Goal: Task Accomplishment & Management: Use online tool/utility

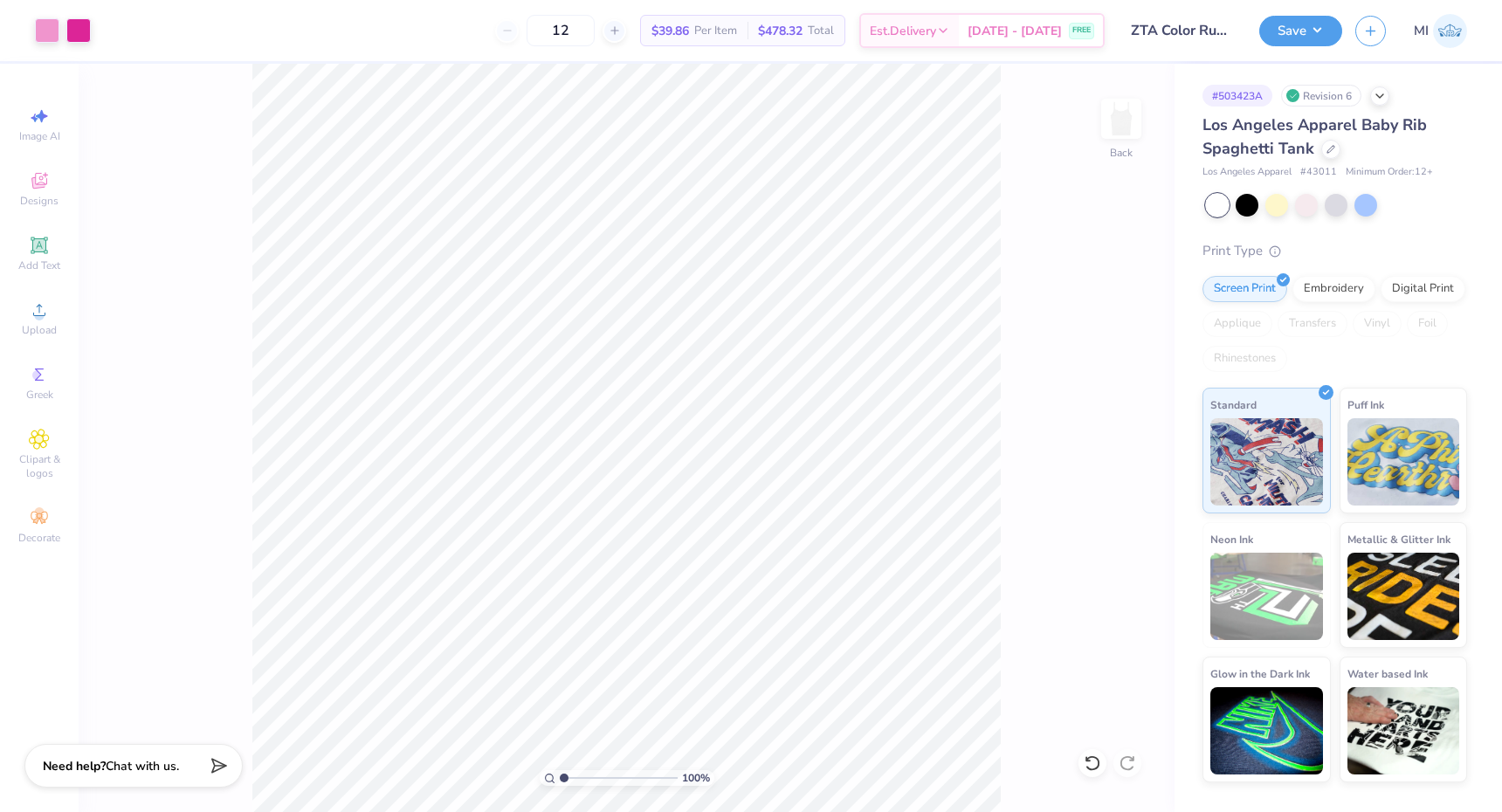
click at [822, 5] on div "12 $39.86 Per Item $478.32 Total Est. Delivery [DATE] - [DATE] FREE" at bounding box center [604, 30] width 1001 height 61
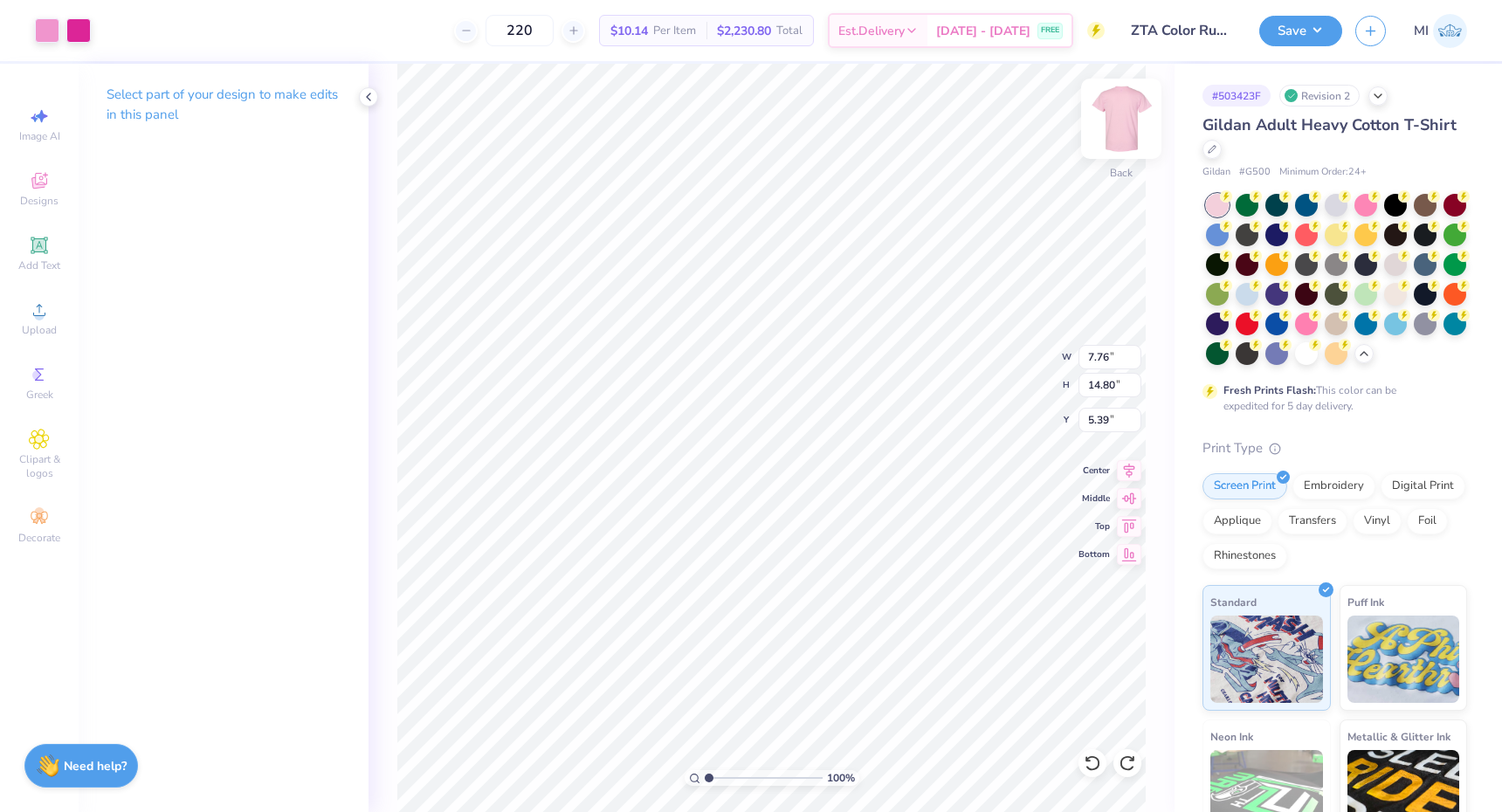
click at [1104, 126] on img at bounding box center [1122, 118] width 70 height 70
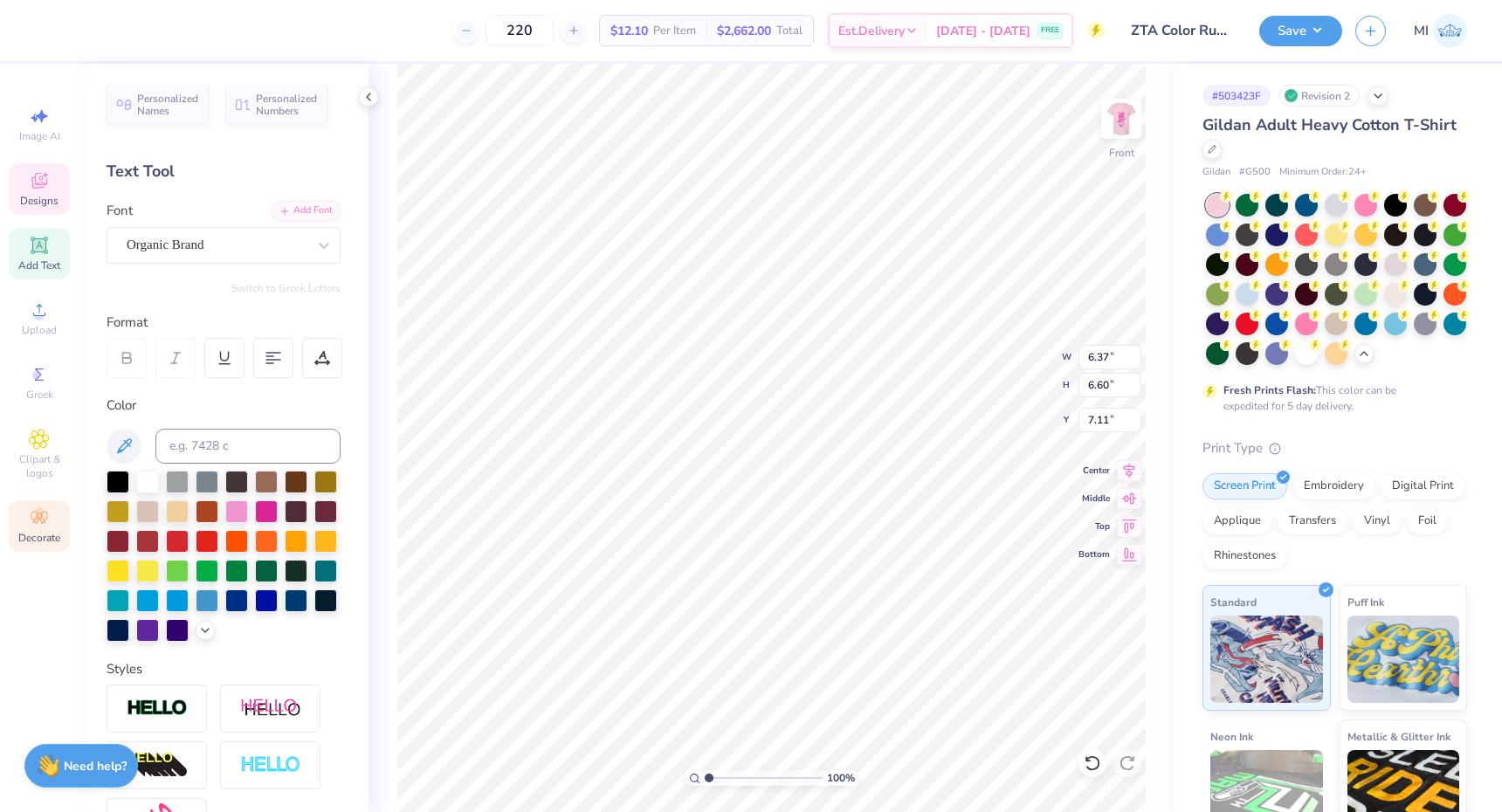
type textarea "BM"
type textarea "OC"
type input "7.81"
type input "6.43"
type input "7.07"
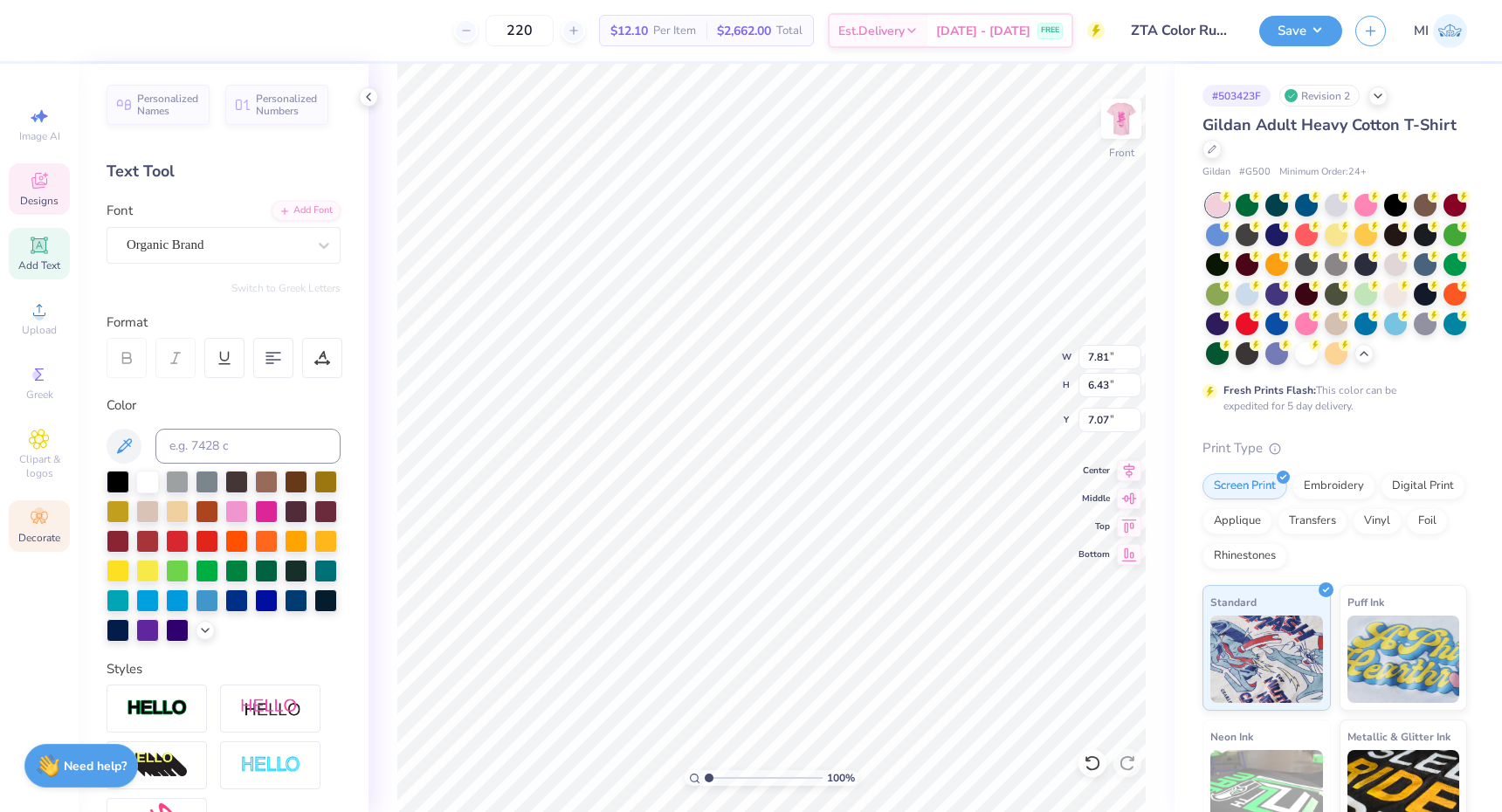
type input "5.28"
type input "4.80"
type input "14.33"
type input "7.81"
type input "6.43"
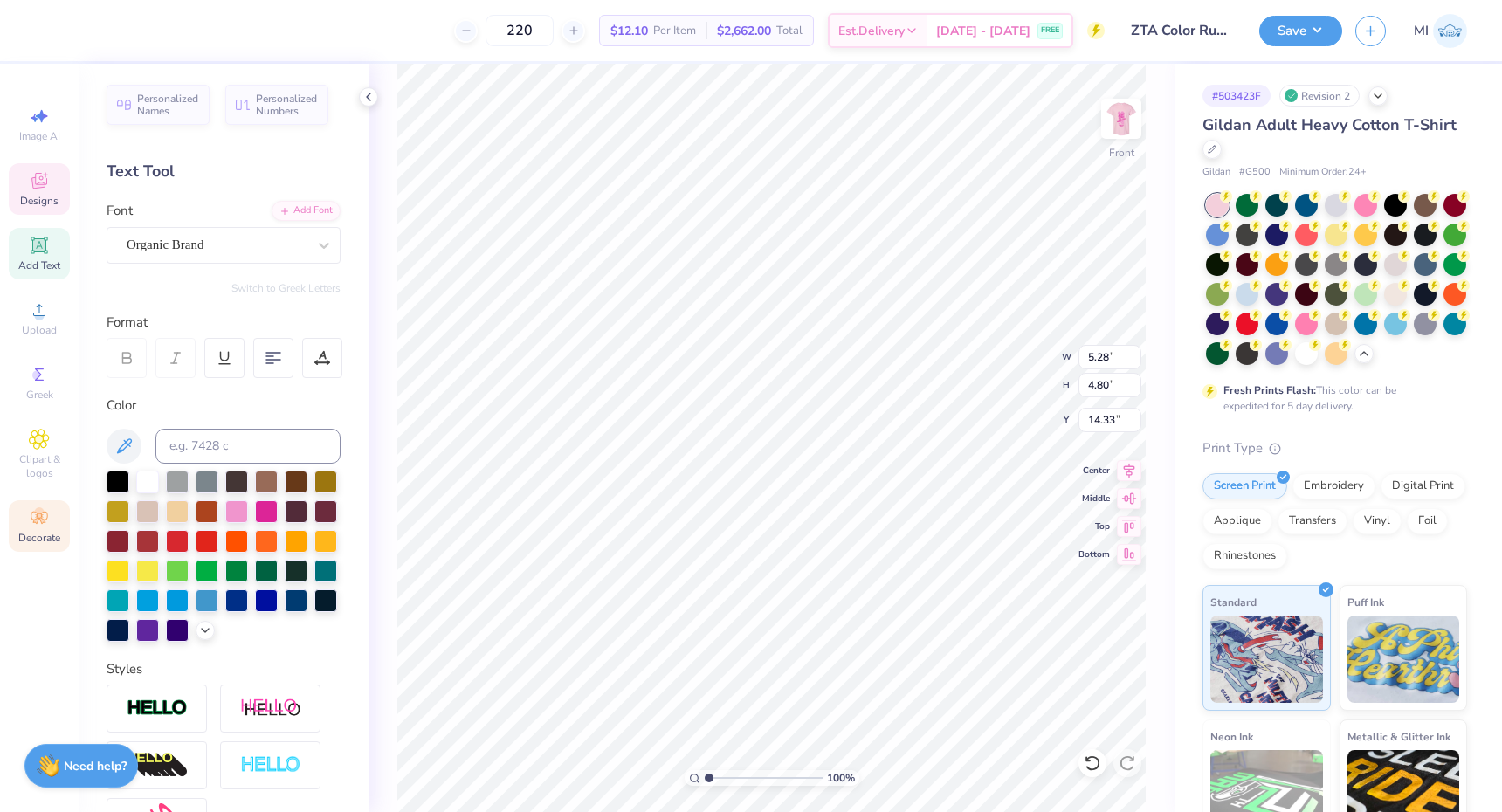
type input "7.07"
type input "7.43"
type input "6.11"
type input "7.22"
type textarea "2025 5K"
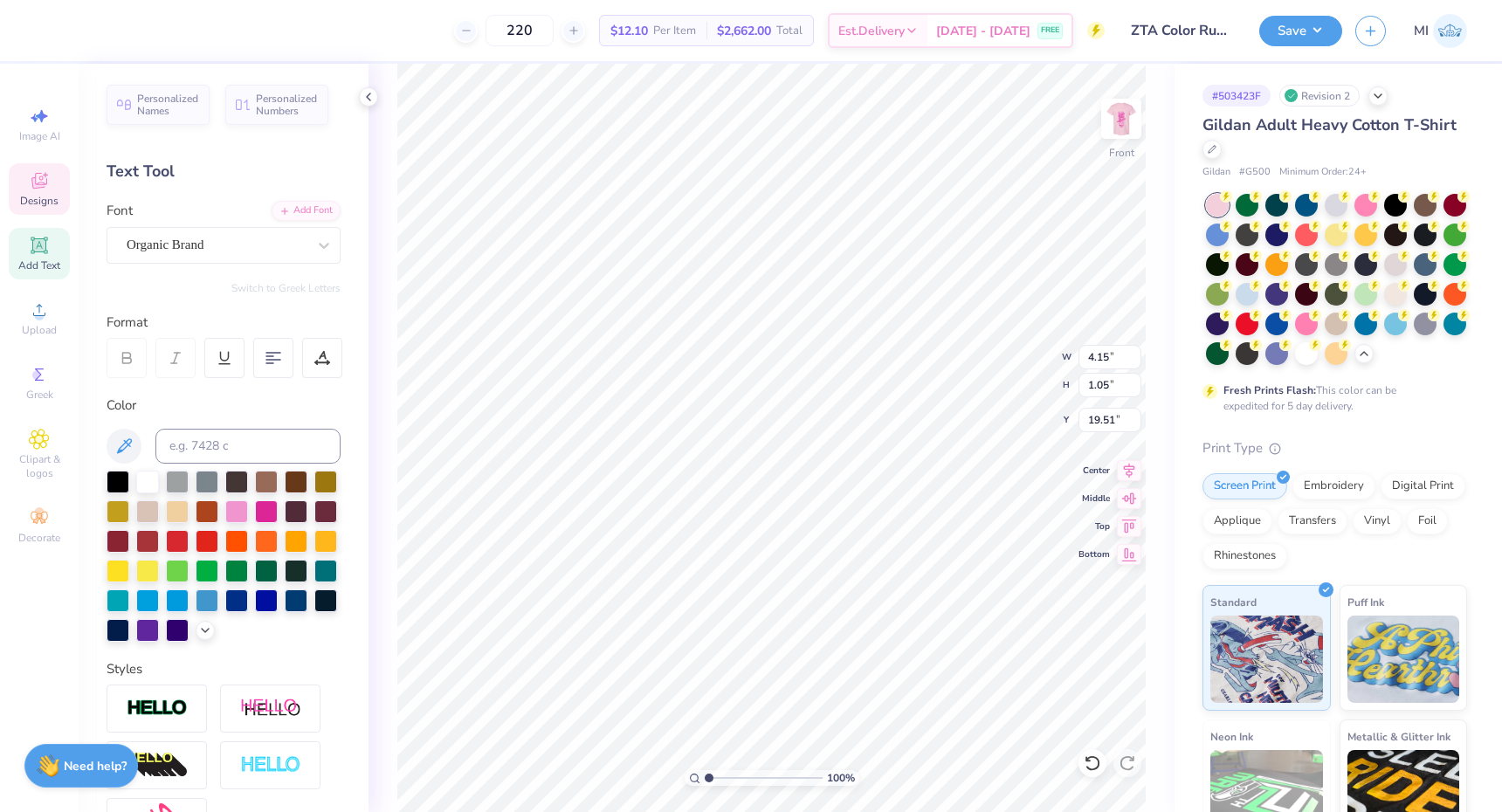
scroll to position [0, 2]
type input "20.56"
type input "5.31"
type input "1.35"
type input "19.53"
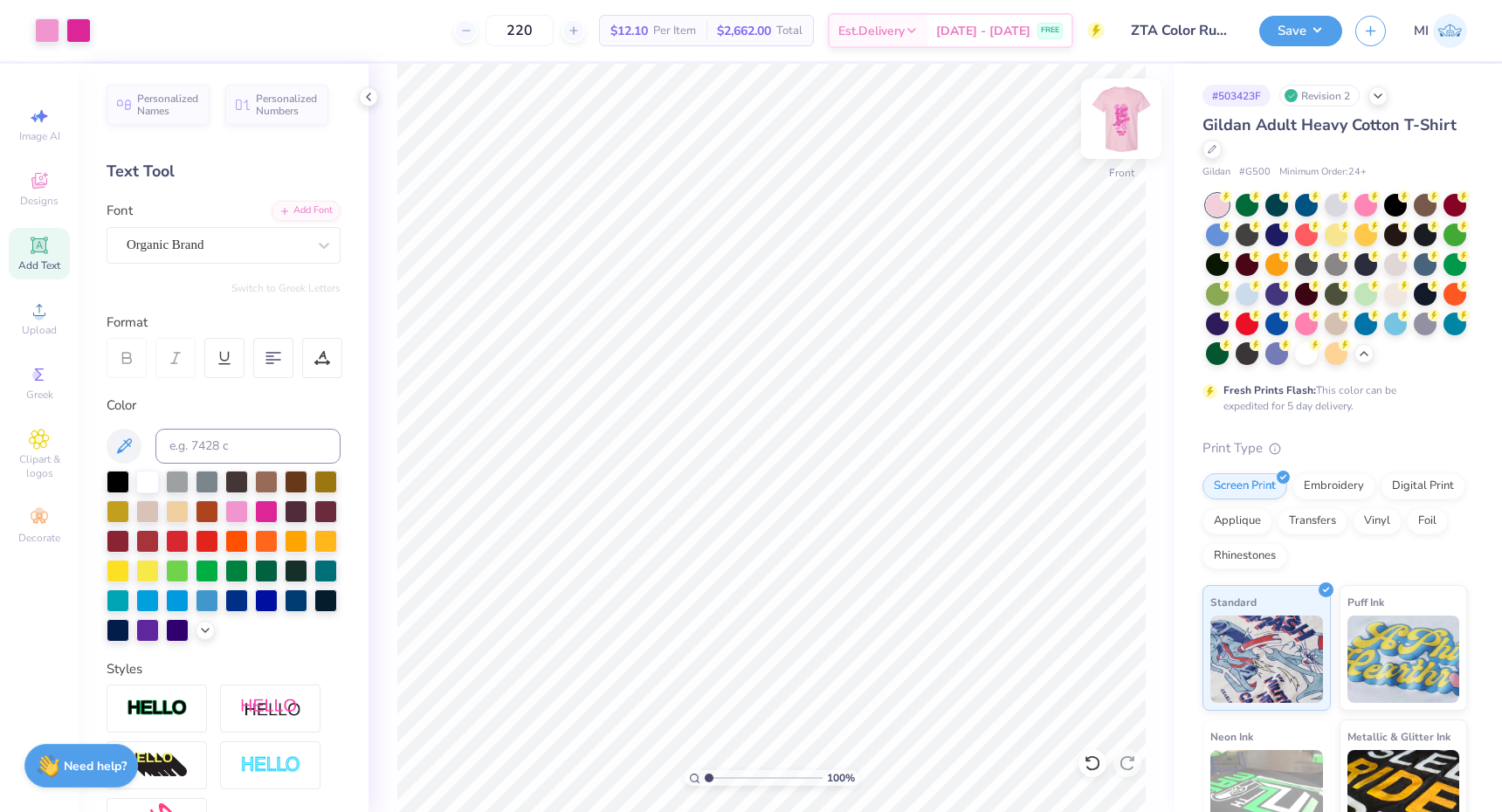
click at [1123, 125] on img at bounding box center [1122, 118] width 70 height 70
click at [1312, 37] on button "Save" at bounding box center [1301, 29] width 83 height 31
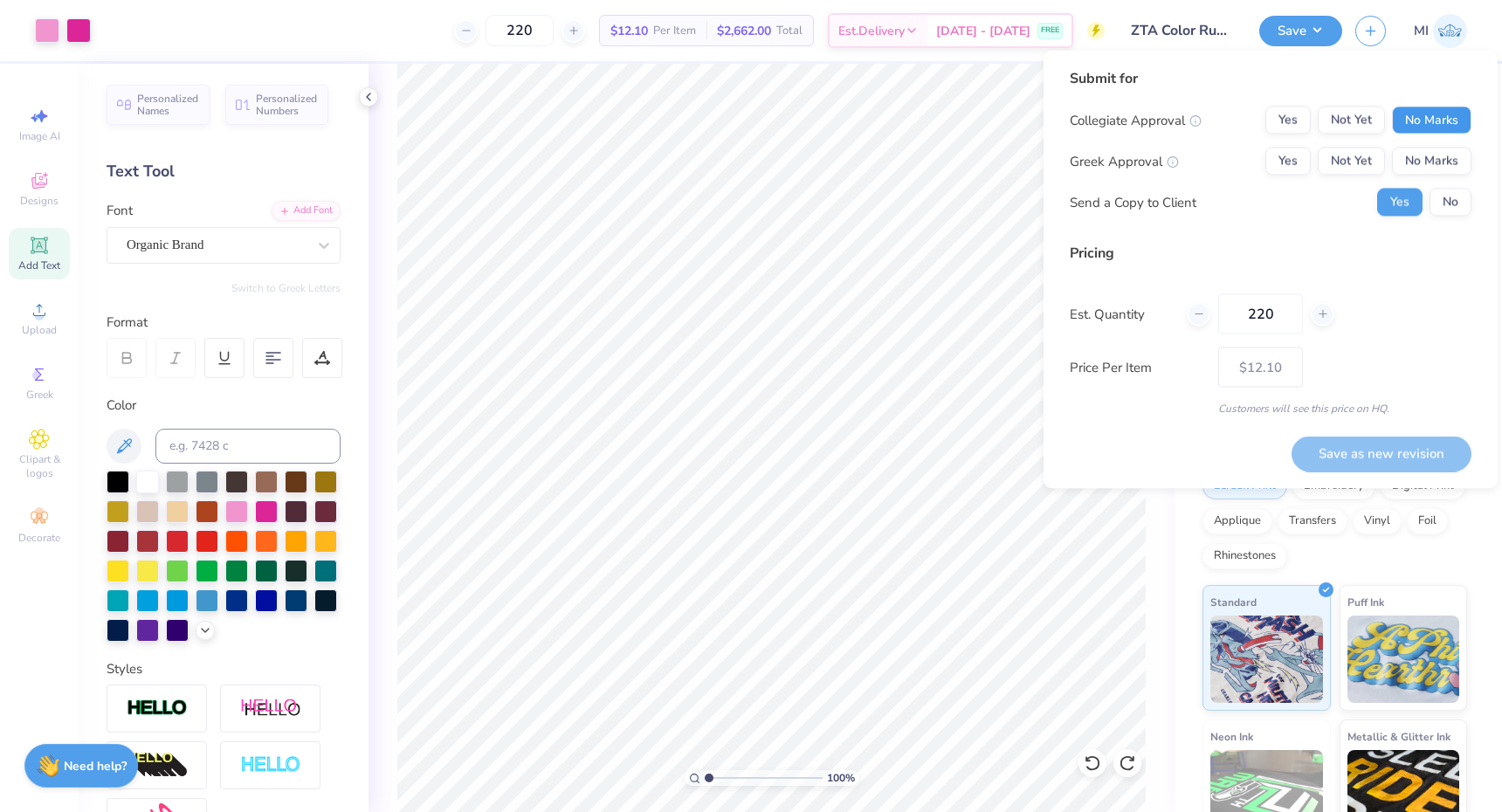
click at [1429, 123] on button "No Marks" at bounding box center [1432, 120] width 80 height 28
click at [1348, 159] on button "Not Yet" at bounding box center [1351, 161] width 67 height 28
click at [1452, 207] on button "No" at bounding box center [1450, 202] width 42 height 28
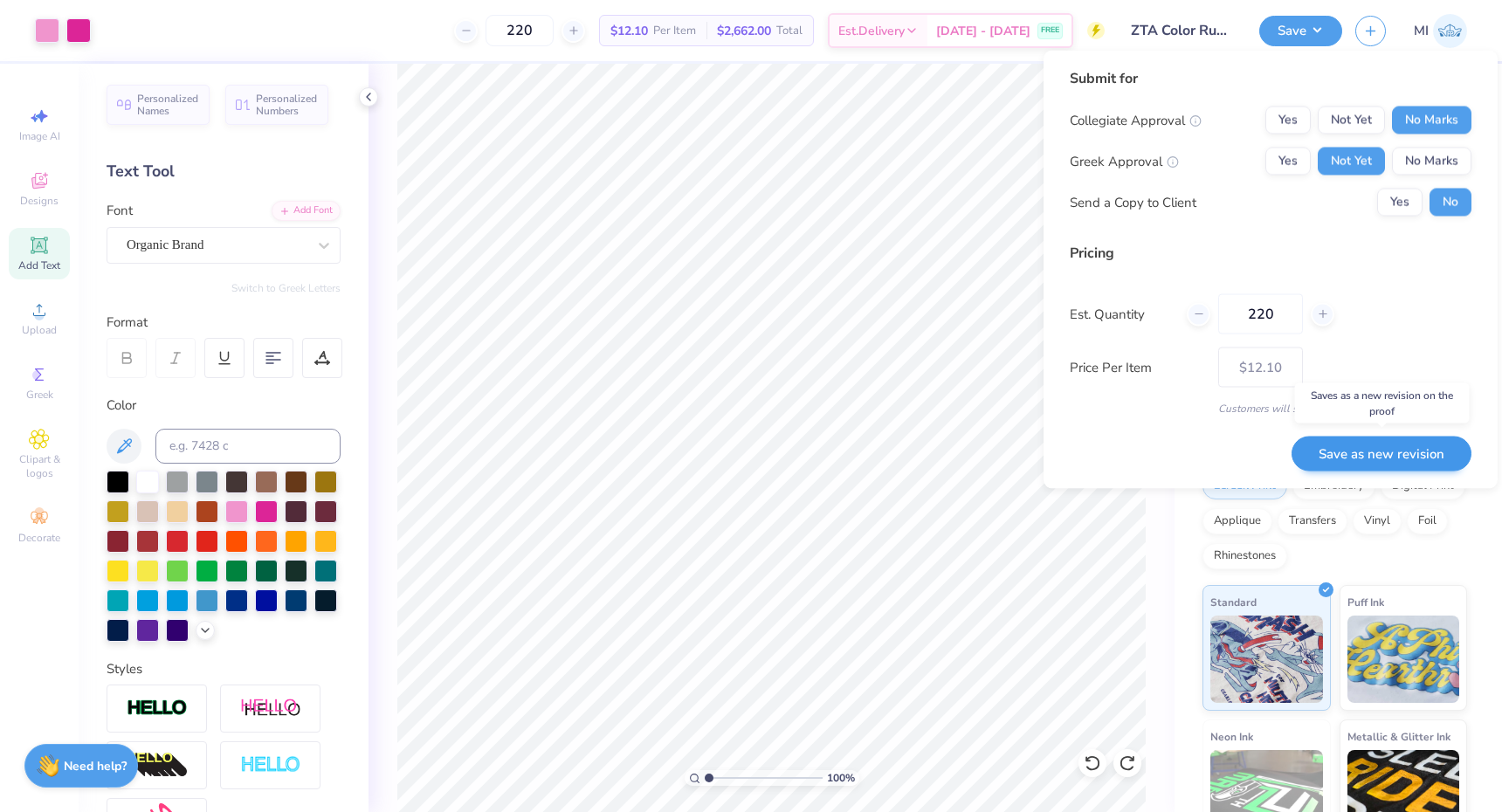
click at [1375, 446] on button "Save as new revision" at bounding box center [1381, 453] width 180 height 36
type input "$12.10"
